Goal: Complete application form: Complete application form

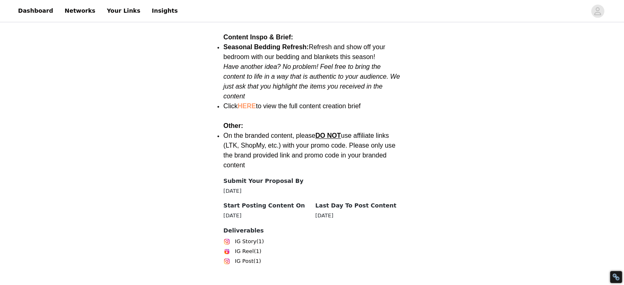
scroll to position [1155, 0]
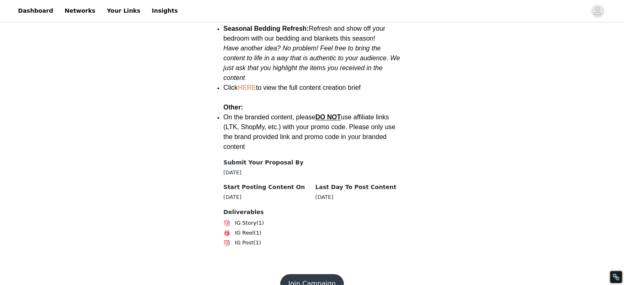
click at [313, 274] on button "Join Campaign" at bounding box center [312, 284] width 64 height 20
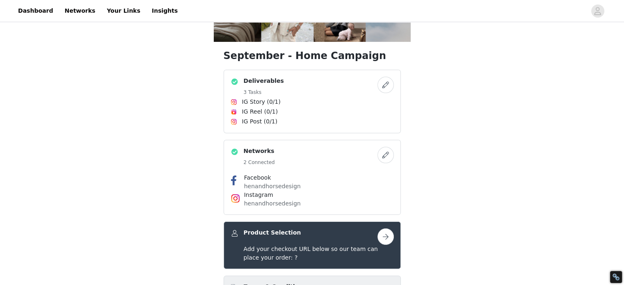
scroll to position [127, 0]
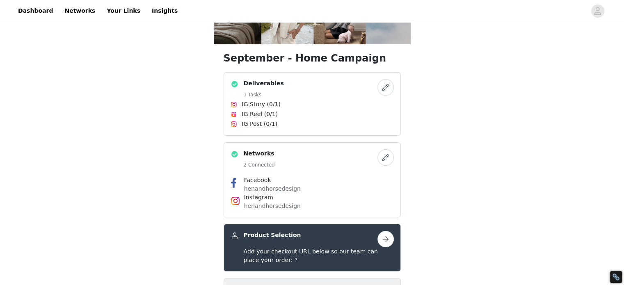
click at [388, 92] on button "button" at bounding box center [386, 87] width 16 height 16
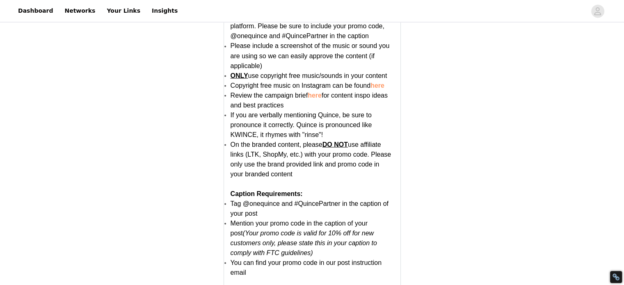
scroll to position [1656, 0]
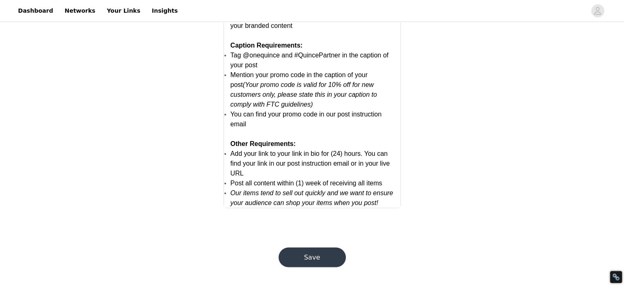
click at [327, 257] on button "Save" at bounding box center [312, 258] width 67 height 20
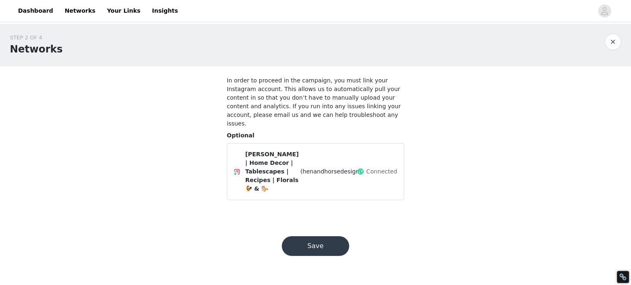
click at [314, 236] on button "Save" at bounding box center [315, 246] width 67 height 20
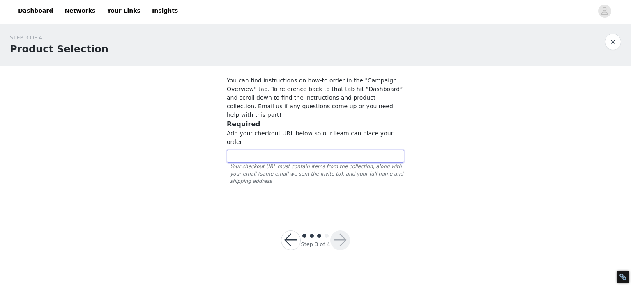
click at [259, 150] on input "text" at bounding box center [315, 156] width 177 height 13
paste input "[URL][DOMAIN_NAME]"
type input "[URL][DOMAIN_NAME]"
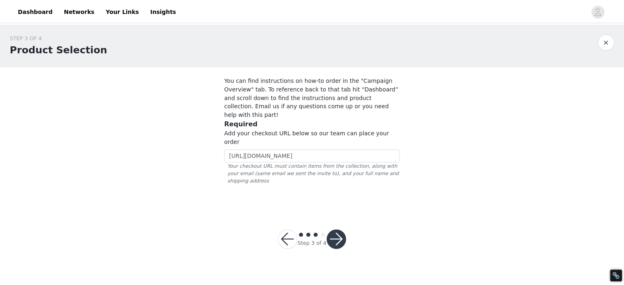
scroll to position [0, 0]
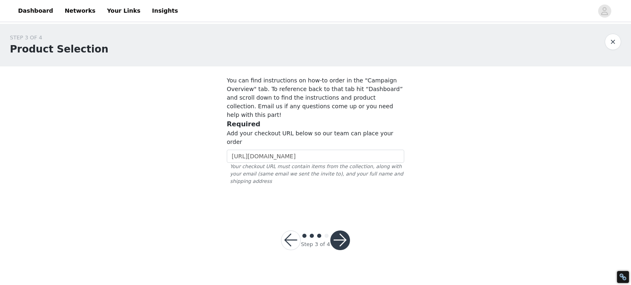
click at [339, 231] on button "button" at bounding box center [340, 241] width 20 height 20
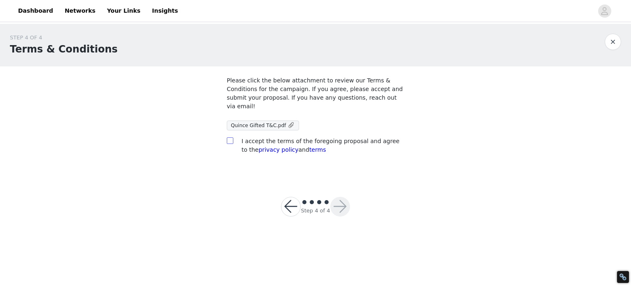
click at [231, 138] on input "checkbox" at bounding box center [230, 141] width 6 height 6
checkbox input "true"
click at [340, 197] on button "button" at bounding box center [340, 207] width 20 height 20
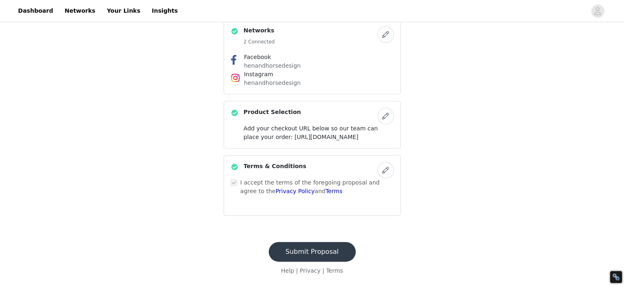
scroll to position [275, 0]
click at [308, 250] on button "Submit Proposal" at bounding box center [312, 252] width 87 height 20
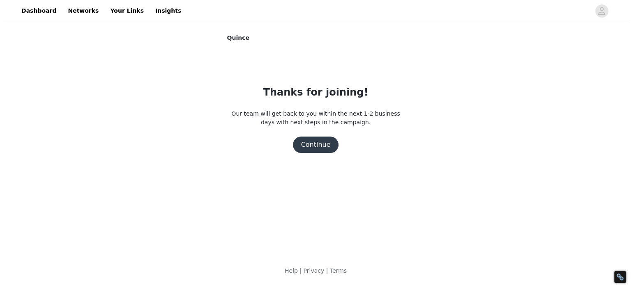
scroll to position [0, 0]
click at [321, 143] on button "Continue" at bounding box center [315, 145] width 46 height 16
